Goal: Task Accomplishment & Management: Manage account settings

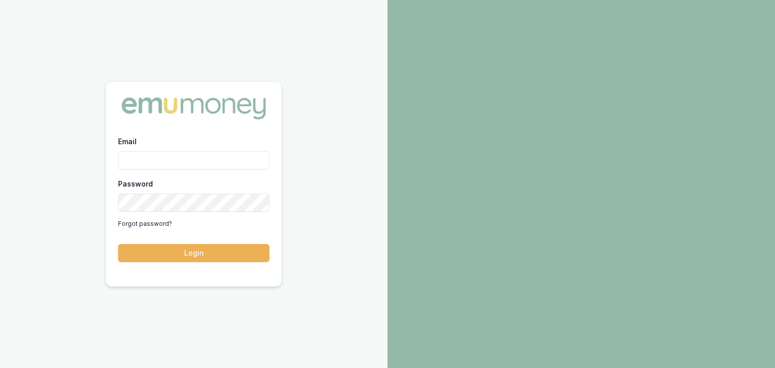
click at [160, 160] on input "Email" at bounding box center [193, 160] width 151 height 18
type input "baron.ketterman@emumoney.com.au"
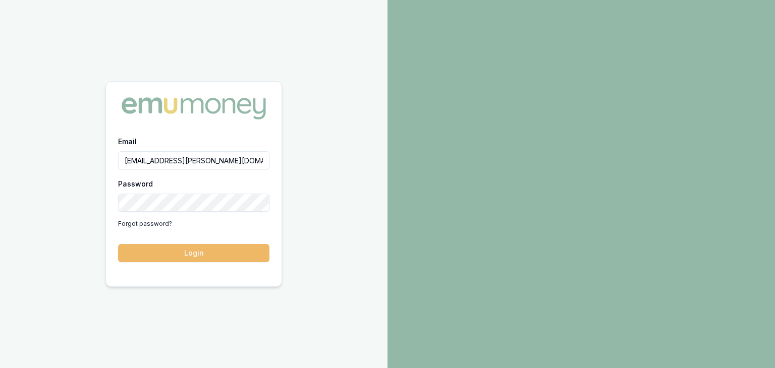
drag, startPoint x: 201, startPoint y: 256, endPoint x: 250, endPoint y: 226, distance: 57.4
click at [201, 255] on button "Login" at bounding box center [193, 253] width 151 height 18
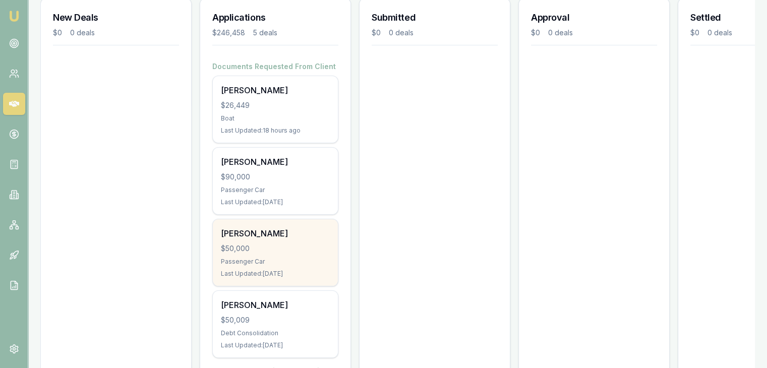
scroll to position [151, 0]
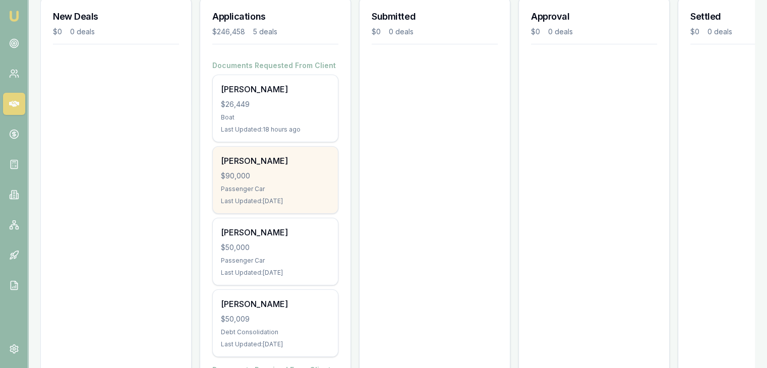
click at [285, 179] on div "$90,000" at bounding box center [275, 176] width 109 height 10
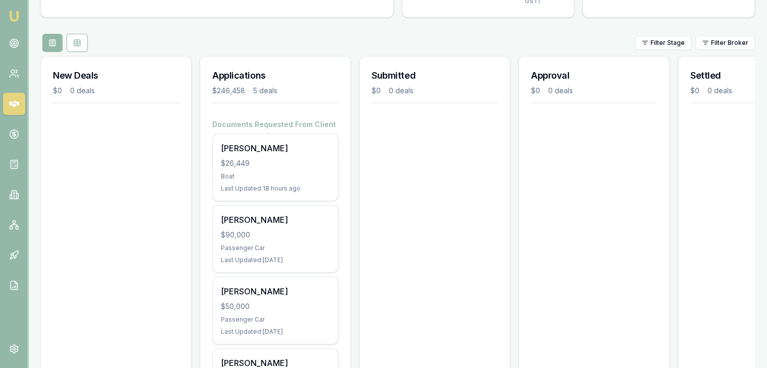
scroll to position [0, 0]
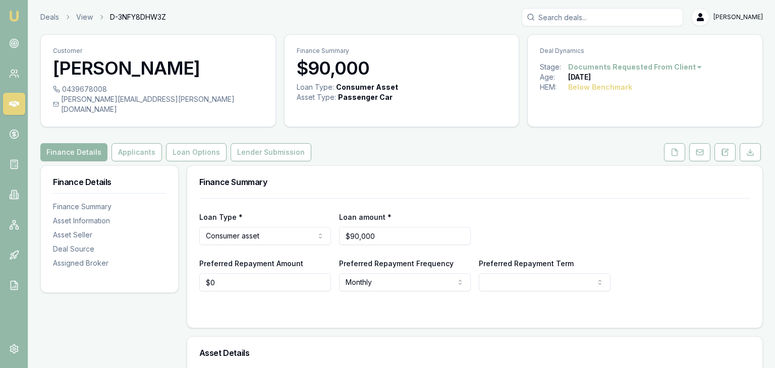
click at [686, 65] on html "Emu Broker Deals View D-3NFY8DHW3Z [PERSON_NAME] Toggle Menu Customer [PERSON_N…" at bounding box center [387, 184] width 775 height 368
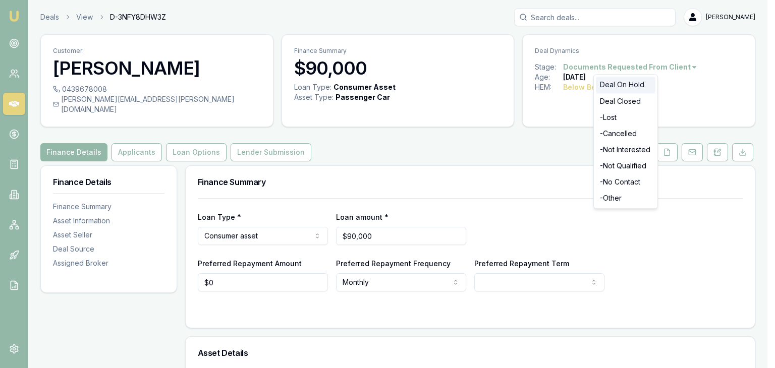
click at [631, 84] on div "Deal On Hold" at bounding box center [626, 85] width 60 height 16
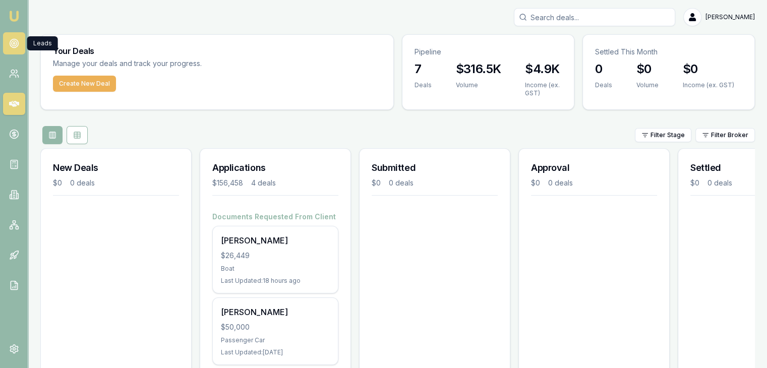
click at [14, 43] on icon at bounding box center [14, 43] width 10 height 10
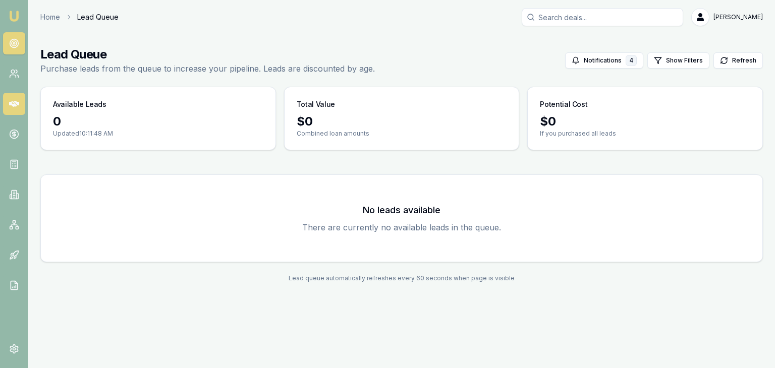
click at [14, 103] on icon at bounding box center [14, 104] width 10 height 10
